Goal: Task Accomplishment & Management: Manage account settings

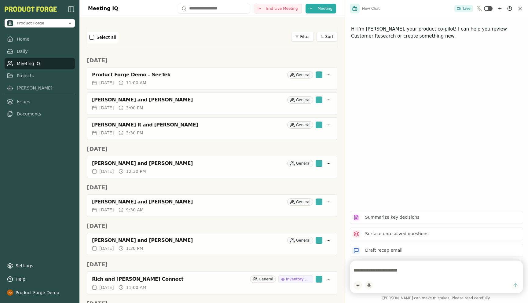
click at [176, 62] on h2 "[DATE]" at bounding box center [212, 60] width 250 height 9
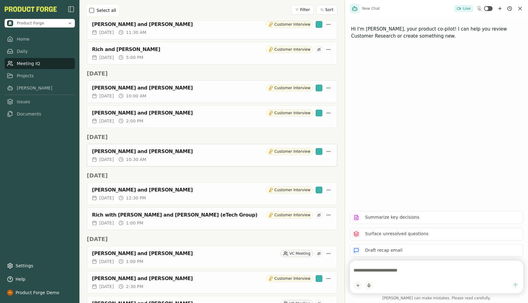
click at [148, 151] on div "[PERSON_NAME] and [PERSON_NAME]" at bounding box center [177, 151] width 171 height 6
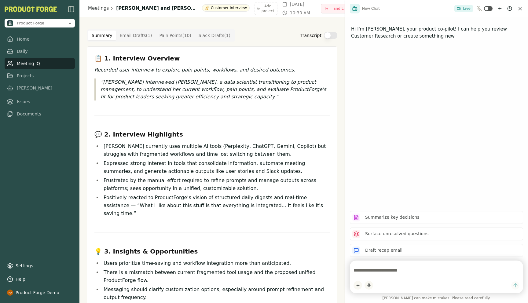
click at [369, 268] on textarea at bounding box center [436, 270] width 166 height 12
type textarea "**********"
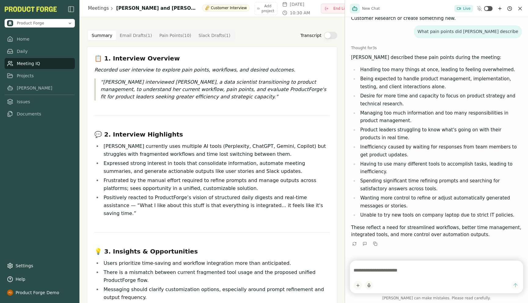
scroll to position [18, 0]
click at [25, 75] on link "Projects" at bounding box center [40, 75] width 70 height 11
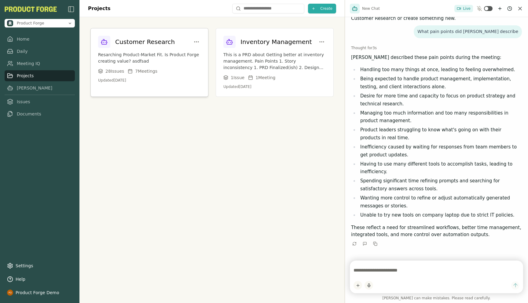
click at [155, 40] on h3 "Customer Research" at bounding box center [145, 42] width 60 height 9
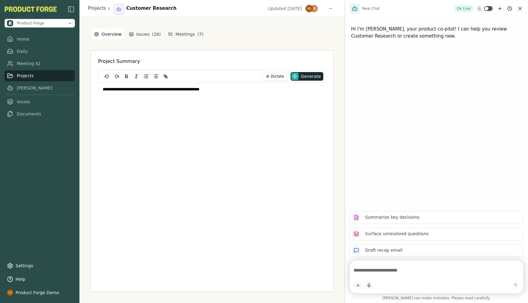
click at [198, 92] on p "**********" at bounding box center [212, 89] width 219 height 6
click at [387, 270] on textarea at bounding box center [436, 270] width 166 height 12
type textarea "**********"
click at [24, 88] on link "[PERSON_NAME]" at bounding box center [40, 87] width 70 height 11
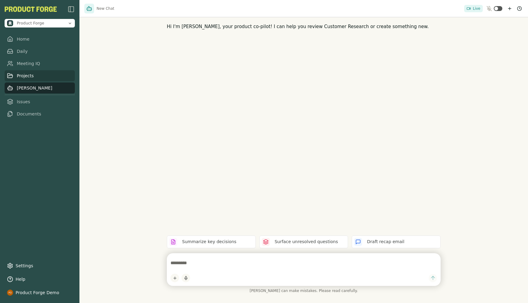
click at [32, 78] on link "Projects" at bounding box center [40, 75] width 70 height 11
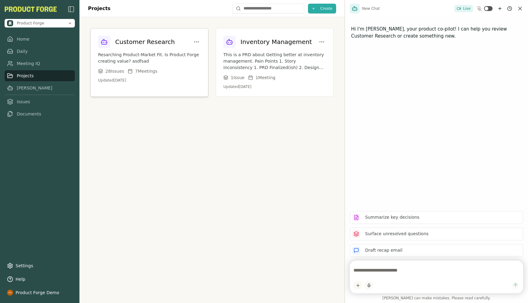
click at [132, 59] on p "Resarching Product-Market Fit. Is Product Forge creating value? asdfsad" at bounding box center [149, 58] width 103 height 13
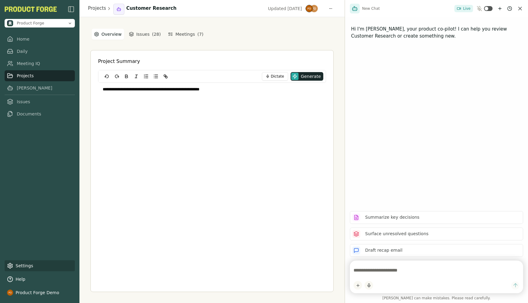
click at [10, 262] on link "Settings" at bounding box center [40, 265] width 70 height 11
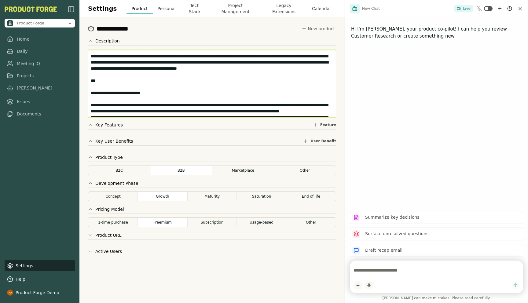
click at [138, 84] on textarea at bounding box center [212, 83] width 248 height 67
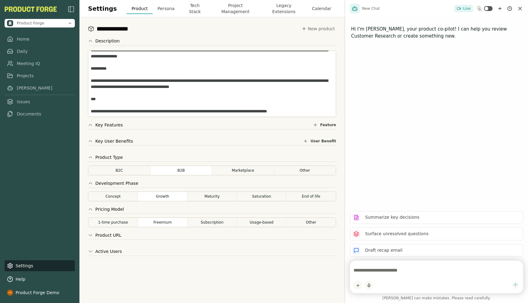
scroll to position [257, 0]
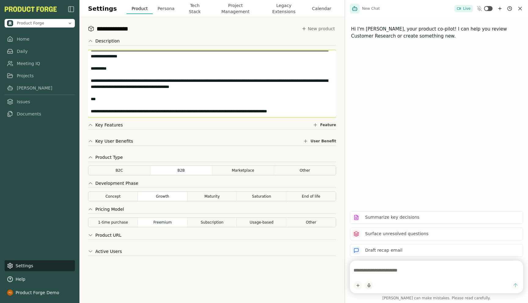
click at [323, 109] on textarea at bounding box center [212, 83] width 248 height 67
